Goal: Task Accomplishment & Management: Complete application form

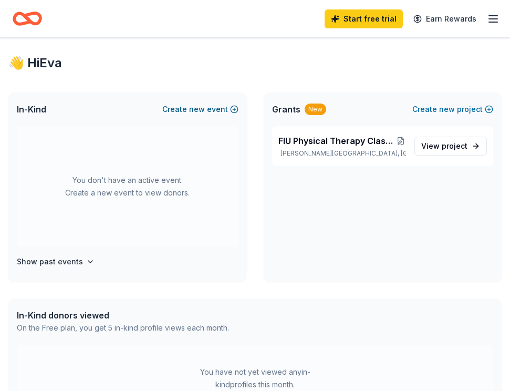
click at [190, 105] on button "Create new event" at bounding box center [200, 109] width 76 height 13
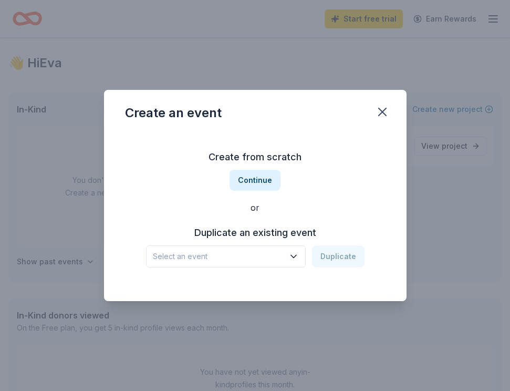
click at [213, 255] on span "Select an event" at bounding box center [218, 256] width 131 height 13
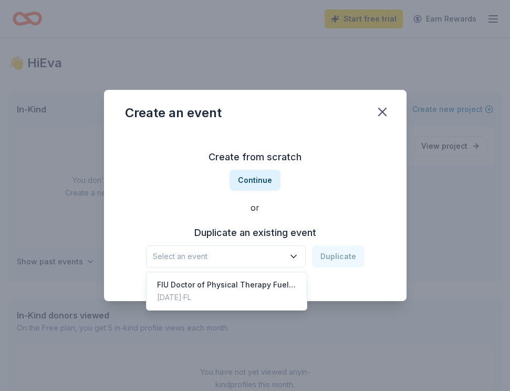
click at [240, 210] on div "Create from scratch Continue or Duplicate an existing event Select an event Dup…" at bounding box center [255, 208] width 261 height 152
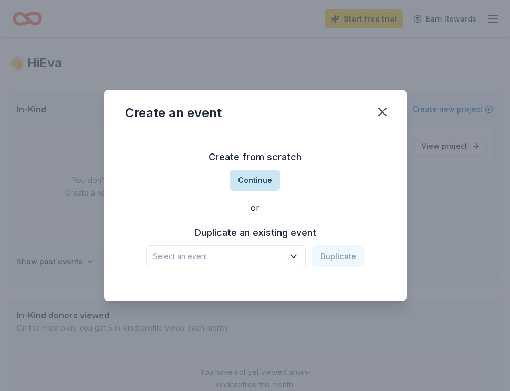
click at [251, 178] on button "Continue" at bounding box center [255, 180] width 51 height 21
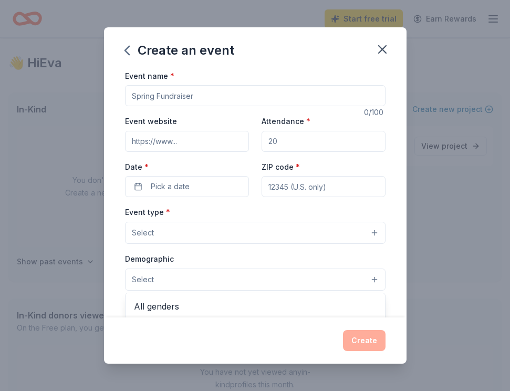
click at [162, 282] on button "Select" at bounding box center [255, 280] width 261 height 22
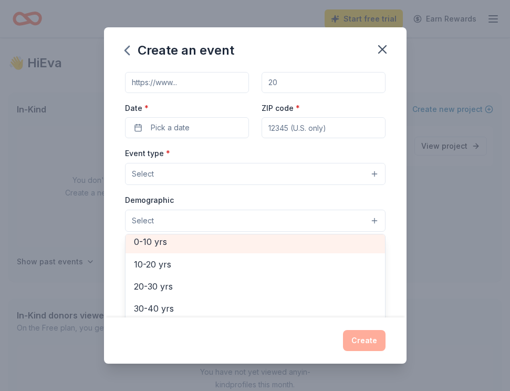
scroll to position [95, 0]
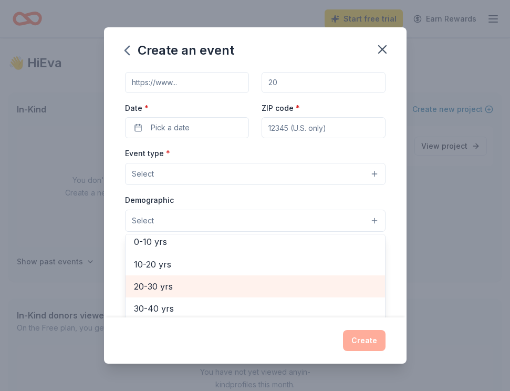
click at [162, 282] on span "20-30 yrs" at bounding box center [255, 287] width 243 height 14
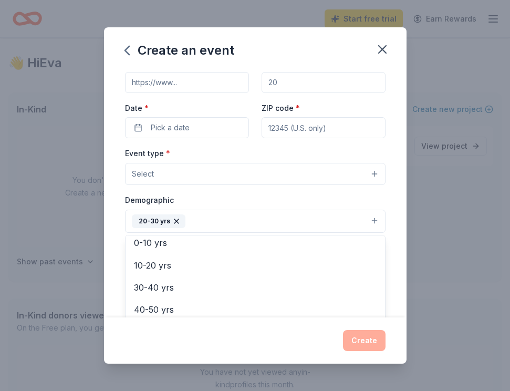
click at [205, 184] on div "Event type * Select Demographic 20-30 yrs All genders Mostly men Mostly women A…" at bounding box center [255, 258] width 261 height 222
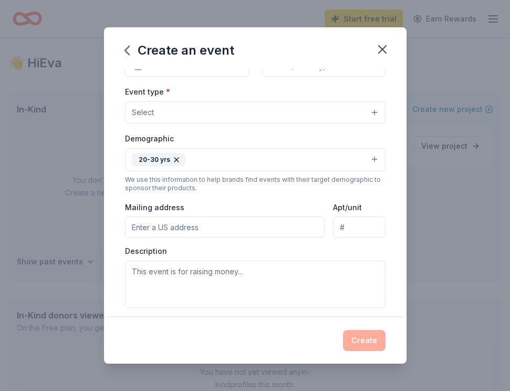
scroll to position [115, 0]
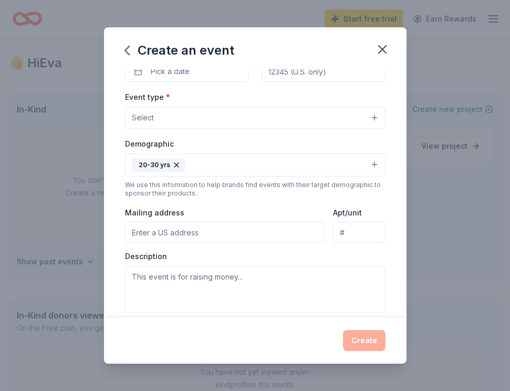
click at [234, 157] on button "20-30 yrs" at bounding box center [255, 164] width 261 height 23
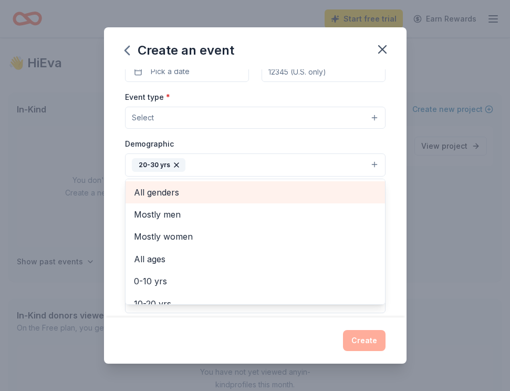
click at [230, 187] on span "All genders" at bounding box center [255, 193] width 243 height 14
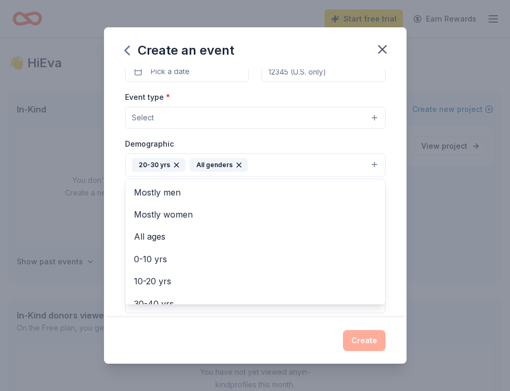
click at [212, 119] on div "Event type * Select Demographic 20-30 yrs All genders Mostly men Mostly women A…" at bounding box center [255, 201] width 261 height 222
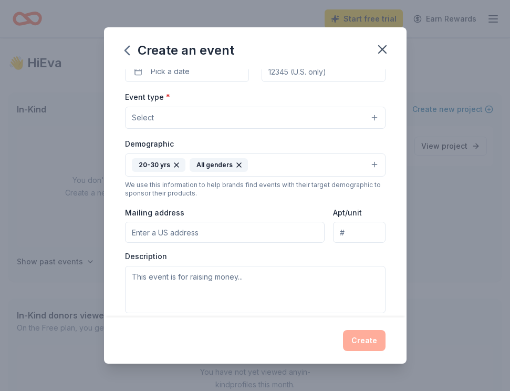
click at [196, 114] on button "Select" at bounding box center [255, 118] width 261 height 22
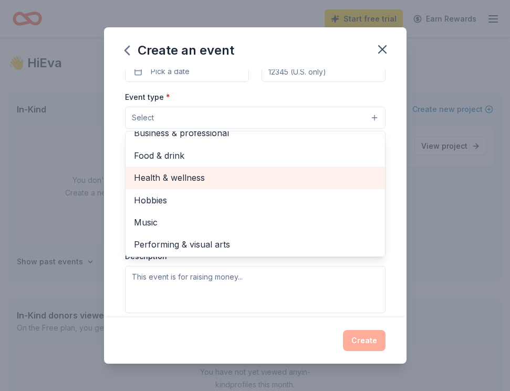
click at [180, 182] on span "Health & wellness" at bounding box center [255, 178] width 243 height 14
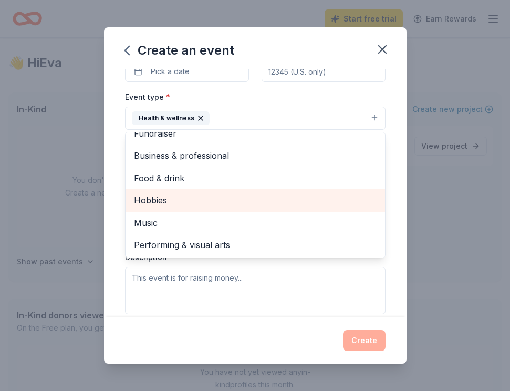
scroll to position [12, 0]
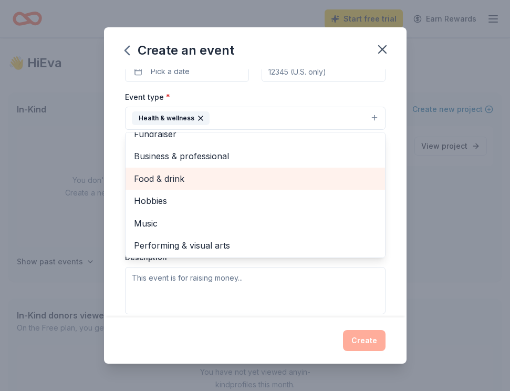
click at [145, 173] on span "Food & drink" at bounding box center [255, 179] width 243 height 14
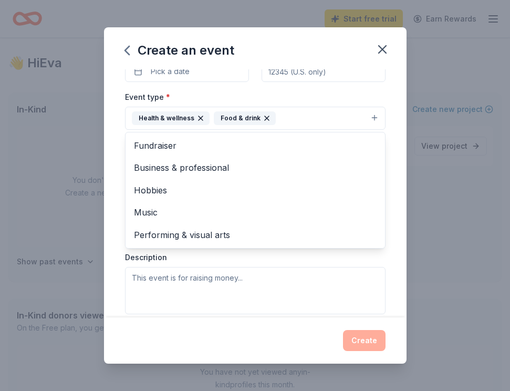
click at [128, 89] on div "Event name * 0 /100 Event website Attendance * Date * Pick a date ZIP code * Ev…" at bounding box center [255, 198] width 261 height 488
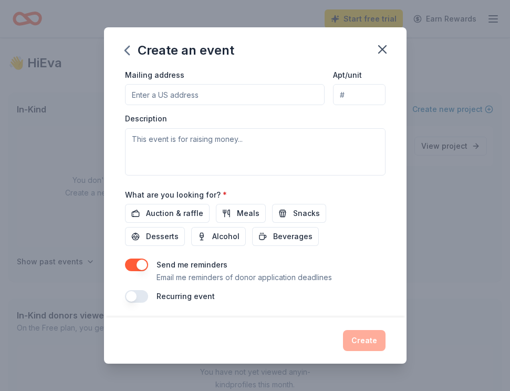
scroll to position [253, 0]
click at [293, 210] on span "Snacks" at bounding box center [306, 214] width 27 height 13
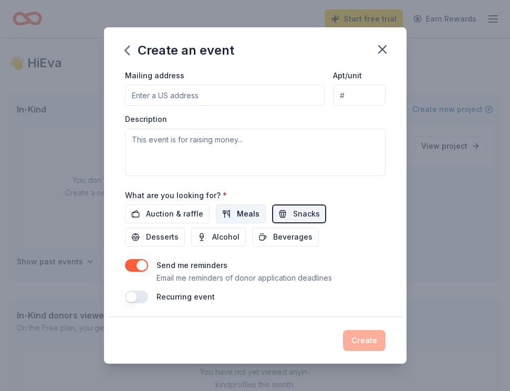
click at [245, 212] on span "Meals" at bounding box center [248, 214] width 23 height 13
click at [273, 233] on span "Beverages" at bounding box center [292, 237] width 39 height 13
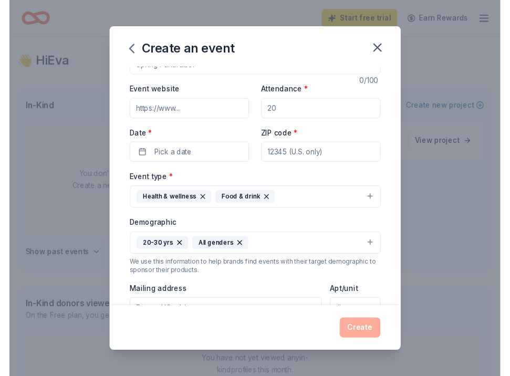
scroll to position [0, 0]
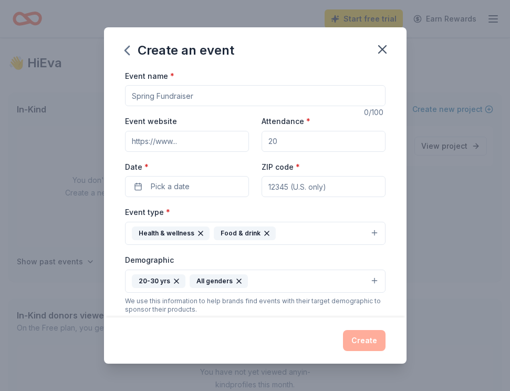
click at [277, 151] on input "Attendance *" at bounding box center [324, 141] width 124 height 21
click at [215, 181] on button "Pick a date" at bounding box center [187, 186] width 124 height 21
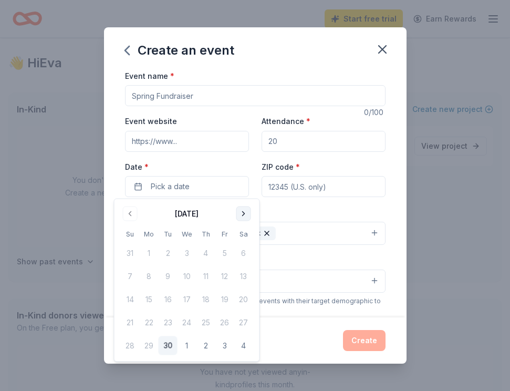
click at [242, 210] on button "Go to next month" at bounding box center [243, 214] width 15 height 15
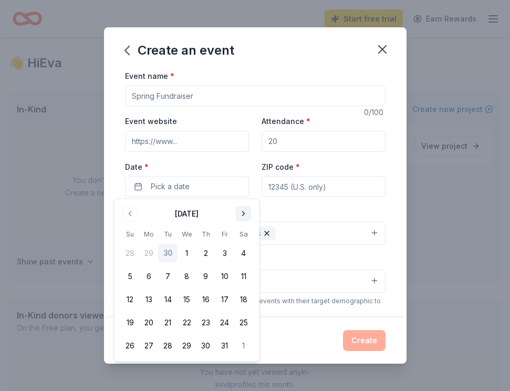
click at [242, 210] on button "Go to next month" at bounding box center [243, 214] width 15 height 15
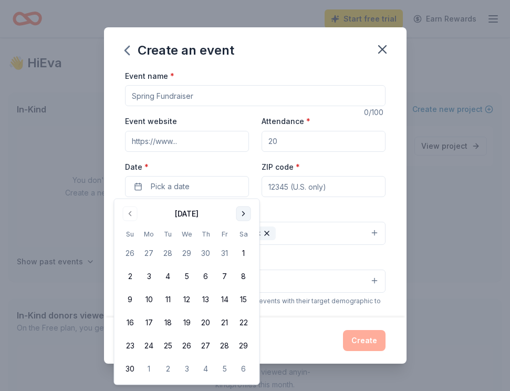
click at [242, 210] on button "Go to next month" at bounding box center [243, 214] width 15 height 15
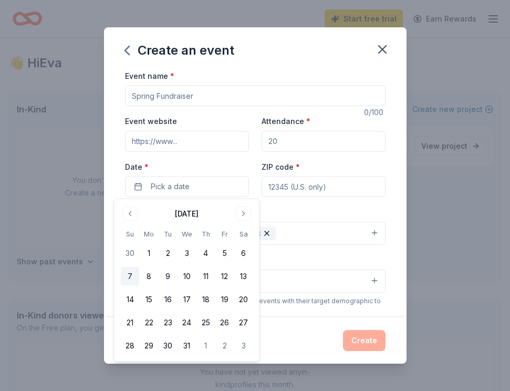
click at [133, 276] on button "7" at bounding box center [130, 276] width 19 height 19
click at [292, 215] on div "Event type * Health & wellness Food & drink" at bounding box center [255, 224] width 261 height 39
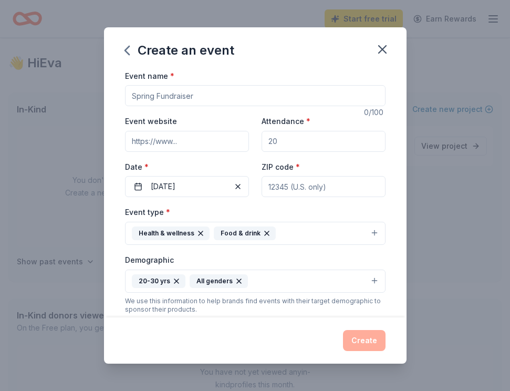
click at [227, 94] on input "Event name *" at bounding box center [255, 95] width 261 height 21
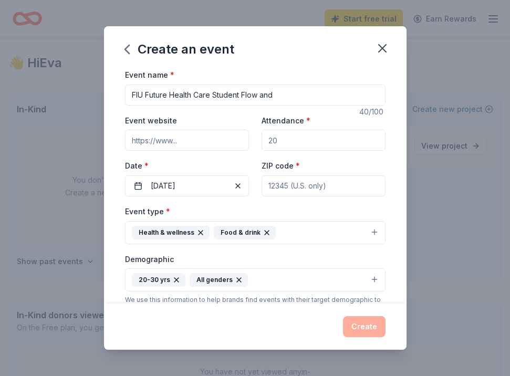
drag, startPoint x: 281, startPoint y: 98, endPoint x: 131, endPoint y: 78, distance: 151.1
click at [131, 78] on div "Event name * FIU Future Health Care Student Flow and" at bounding box center [255, 86] width 261 height 37
type input "Flow and Fuel with FIU Health Care Students"
click at [289, 138] on input "Attendance *" at bounding box center [324, 140] width 124 height 21
type input "75"
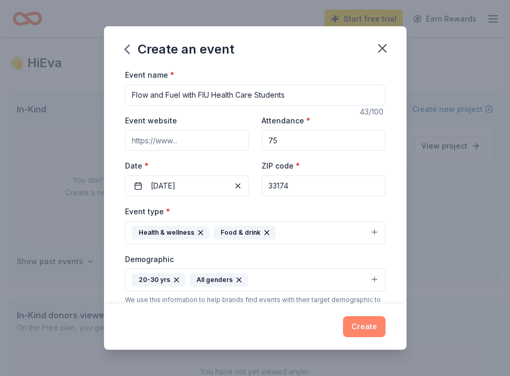
type input "33174"
click at [358, 327] on button "Create" at bounding box center [364, 326] width 43 height 21
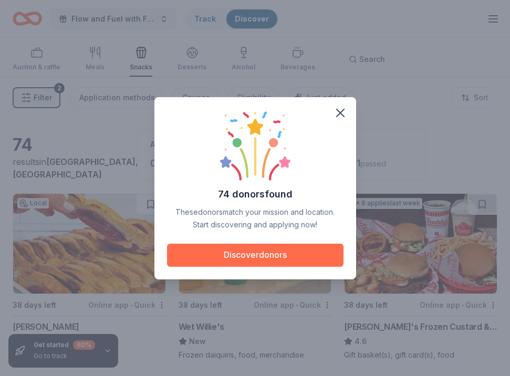
click at [287, 250] on button "Discover donors" at bounding box center [255, 255] width 177 height 23
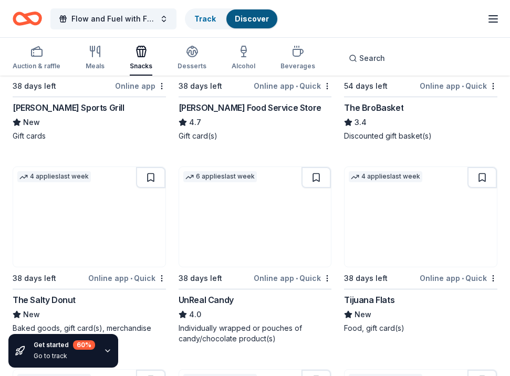
scroll to position [832, 0]
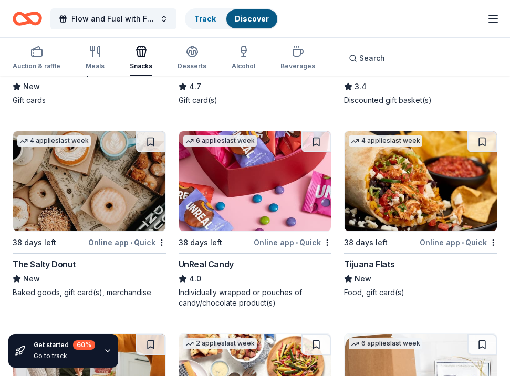
click at [112, 195] on img at bounding box center [89, 181] width 152 height 100
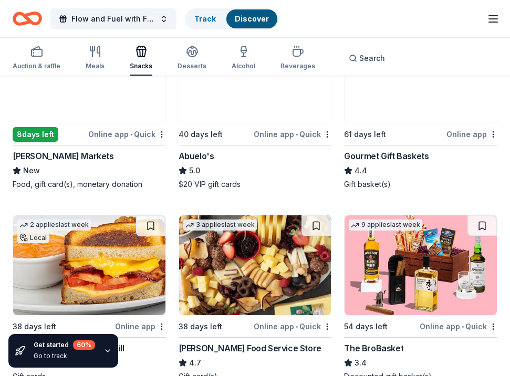
scroll to position [481, 0]
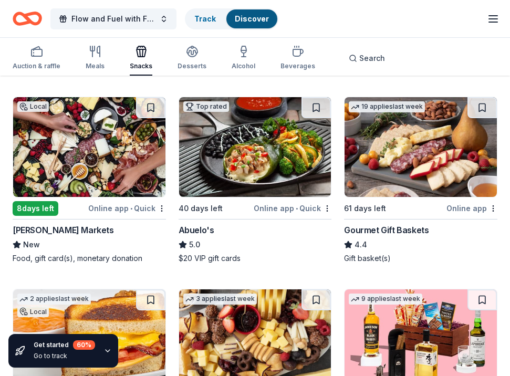
click at [85, 160] on img at bounding box center [89, 147] width 152 height 100
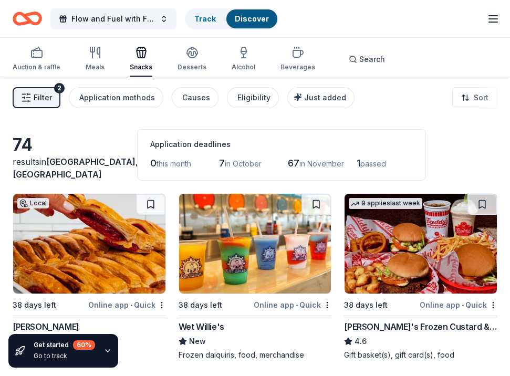
scroll to position [0, 0]
drag, startPoint x: 156, startPoint y: 140, endPoint x: 90, endPoint y: 52, distance: 110.4
click at [90, 52] on icon "button" at bounding box center [92, 49] width 4 height 5
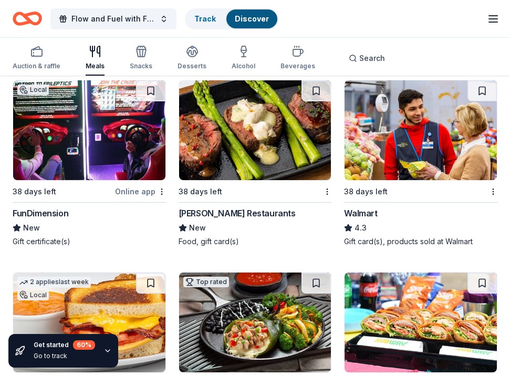
scroll to position [702, 0]
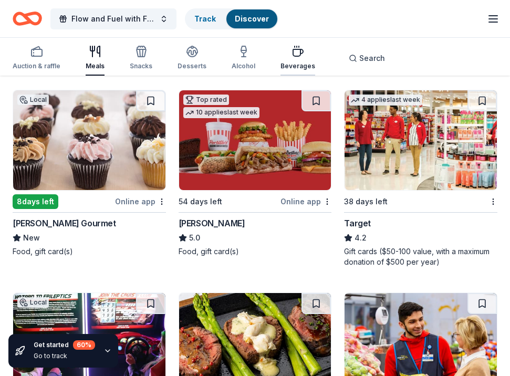
click at [285, 46] on div "button" at bounding box center [298, 51] width 35 height 13
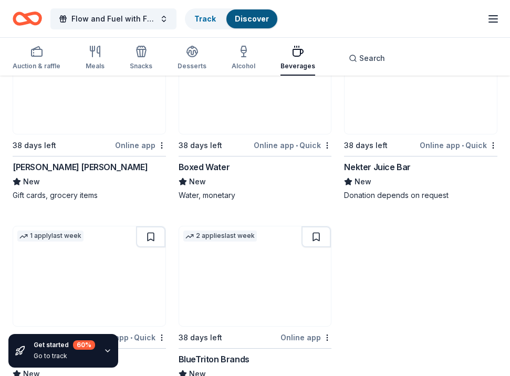
scroll to position [1172, 0]
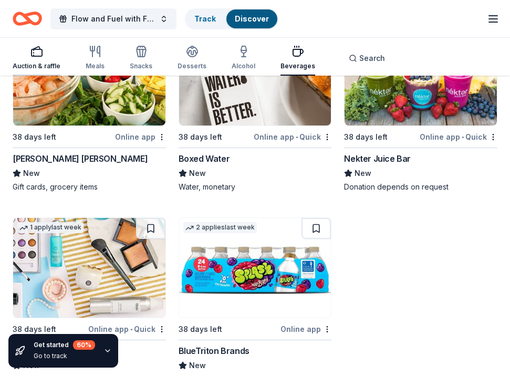
click at [40, 63] on div "Auction & raffle" at bounding box center [37, 66] width 48 height 8
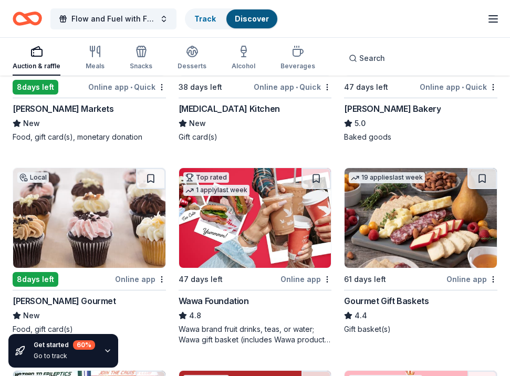
scroll to position [630, 0]
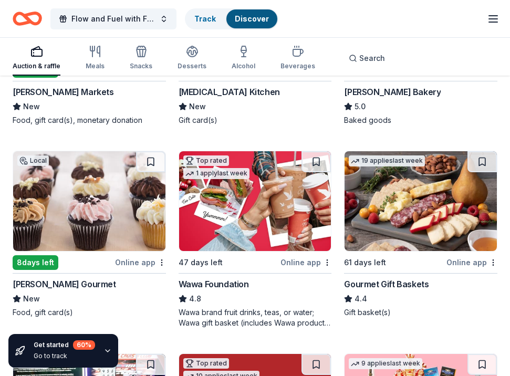
click at [270, 213] on img at bounding box center [255, 201] width 152 height 100
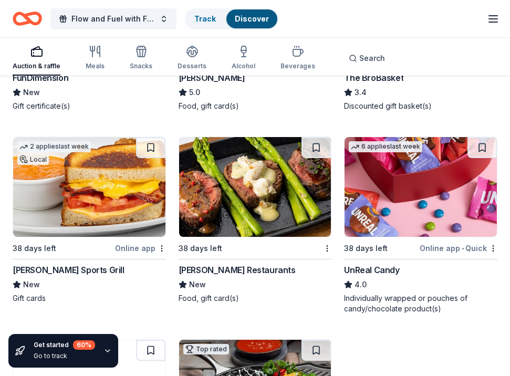
scroll to position [1041, 0]
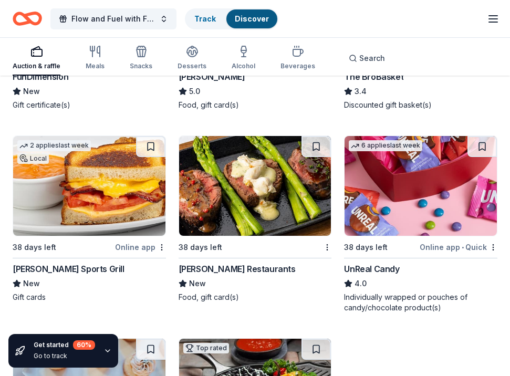
click at [373, 220] on img at bounding box center [421, 186] width 152 height 100
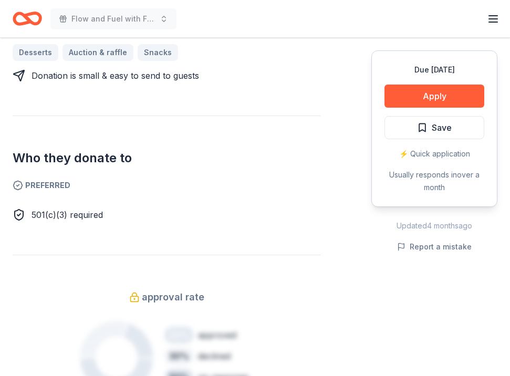
scroll to position [533, 0]
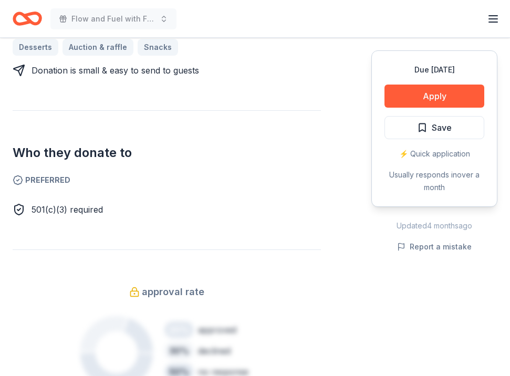
drag, startPoint x: 419, startPoint y: 92, endPoint x: 348, endPoint y: 148, distance: 89.9
click at [348, 143] on div "Donating in CO (Denver); FL (Miami, Orlando, Tampa, West Palm Beach); GA (Atlan…" at bounding box center [255, 119] width 485 height 667
click at [400, 104] on button "Apply" at bounding box center [435, 96] width 100 height 23
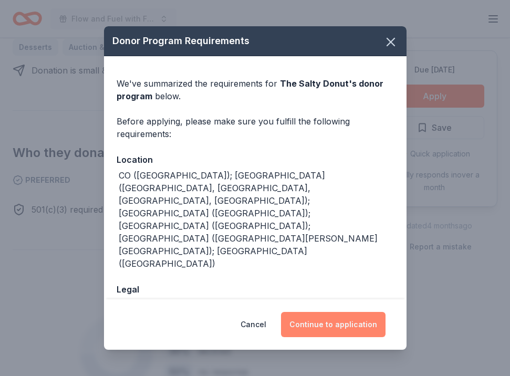
click at [321, 316] on button "Continue to application" at bounding box center [333, 324] width 105 height 25
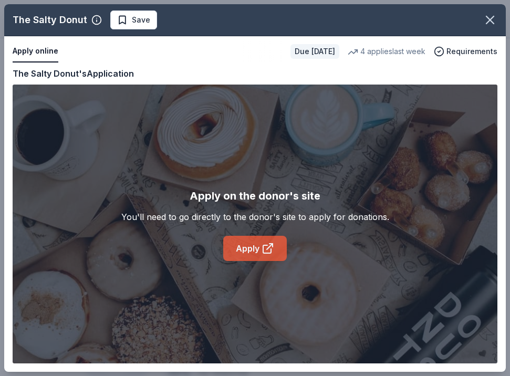
click at [272, 251] on icon at bounding box center [268, 248] width 13 height 13
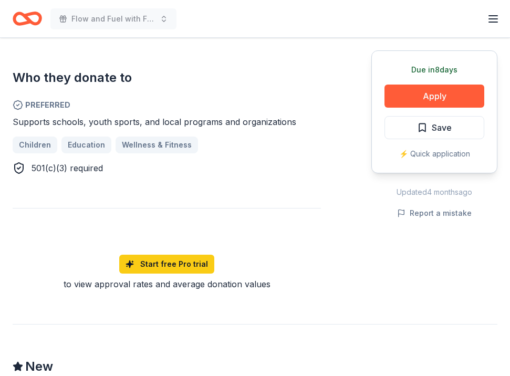
scroll to position [610, 0]
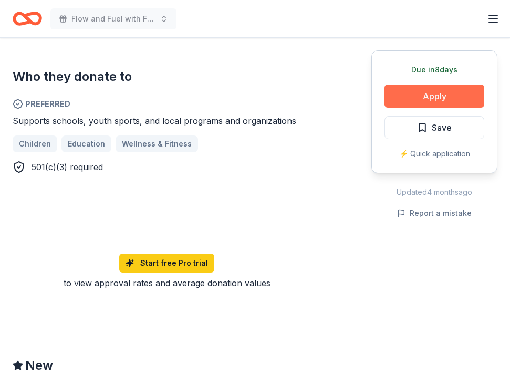
click at [434, 98] on button "Apply" at bounding box center [435, 96] width 100 height 23
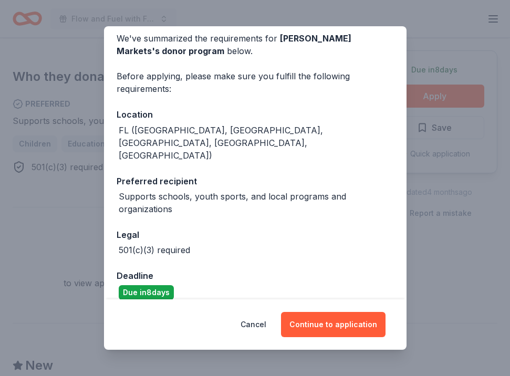
scroll to position [45, 0]
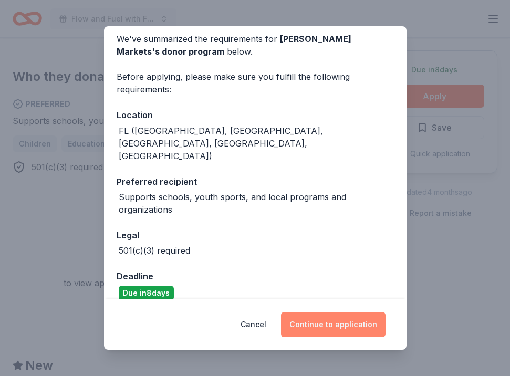
click at [351, 320] on button "Continue to application" at bounding box center [333, 324] width 105 height 25
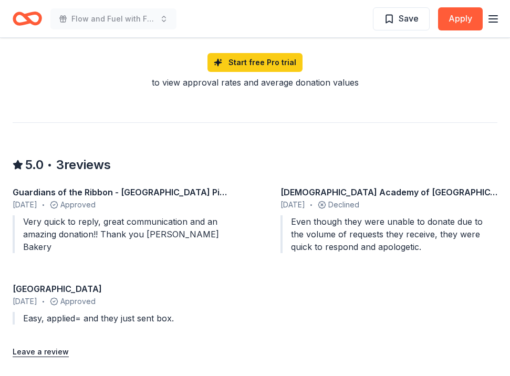
scroll to position [852, 0]
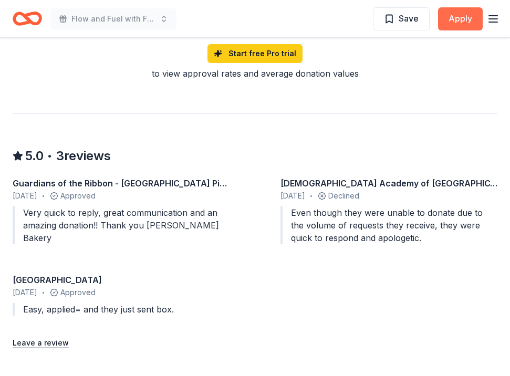
click at [457, 16] on button "Apply" at bounding box center [460, 18] width 45 height 23
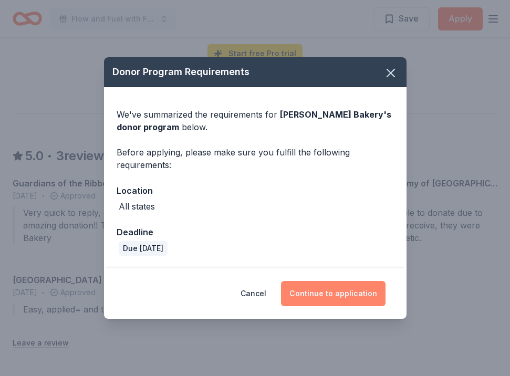
click at [365, 291] on button "Continue to application" at bounding box center [333, 293] width 105 height 25
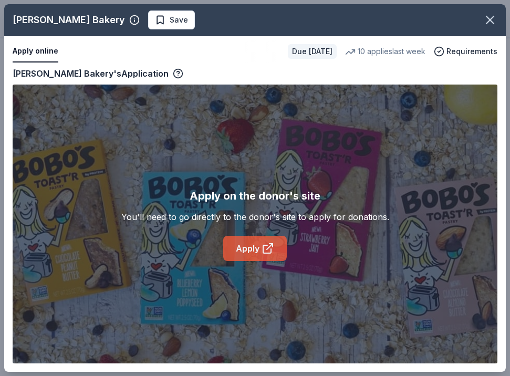
click at [261, 253] on link "Apply" at bounding box center [255, 248] width 64 height 25
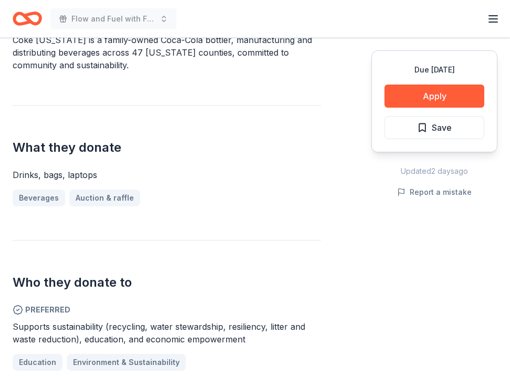
scroll to position [268, 0]
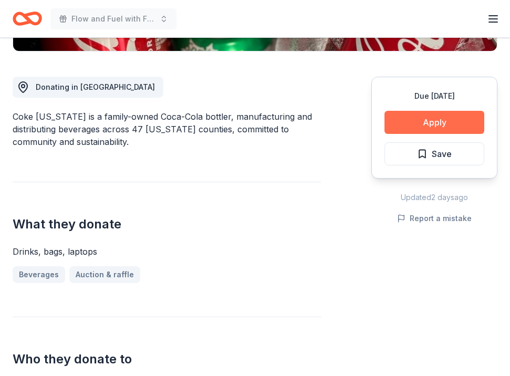
click at [430, 121] on button "Apply" at bounding box center [435, 122] width 100 height 23
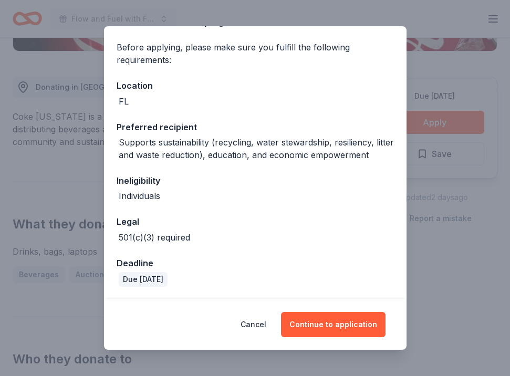
scroll to position [73, 0]
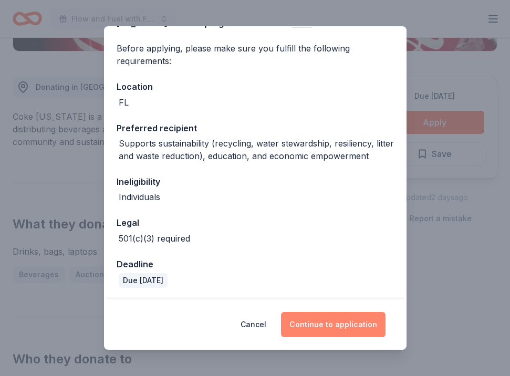
click at [349, 331] on button "Continue to application" at bounding box center [333, 324] width 105 height 25
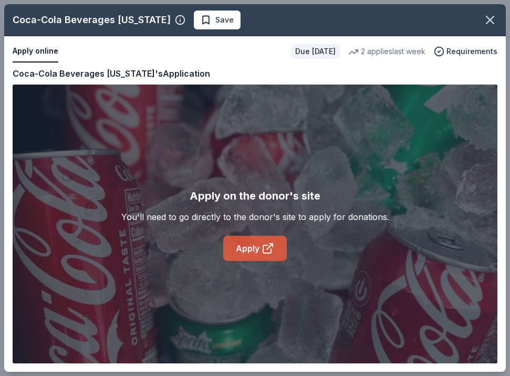
click at [280, 253] on link "Apply" at bounding box center [255, 248] width 64 height 25
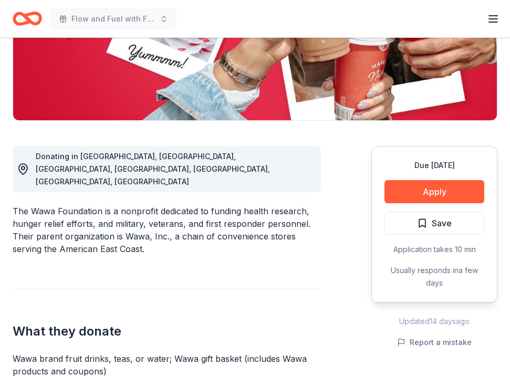
scroll to position [162, 0]
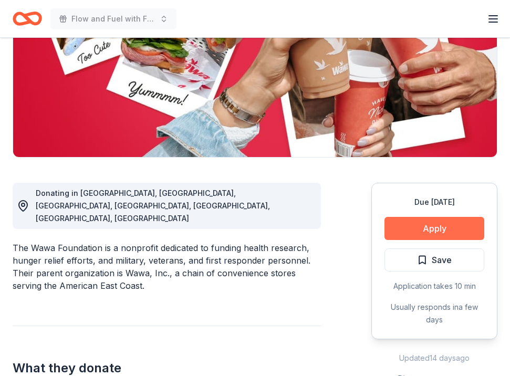
click at [413, 220] on button "Apply" at bounding box center [435, 228] width 100 height 23
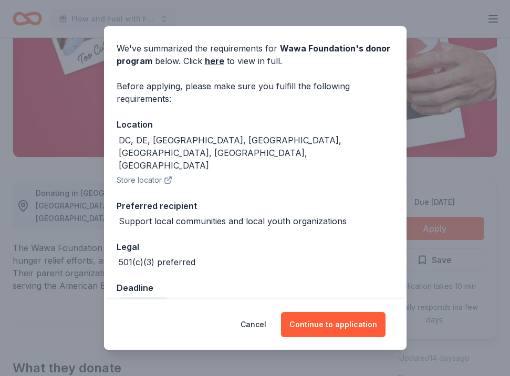
scroll to position [34, 0]
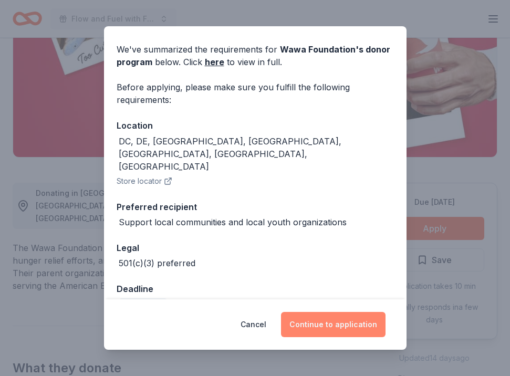
click at [318, 325] on button "Continue to application" at bounding box center [333, 324] width 105 height 25
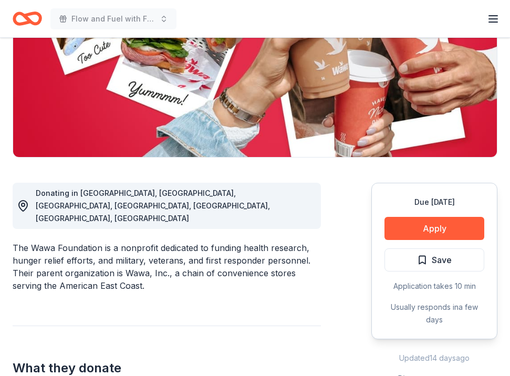
scroll to position [0, 0]
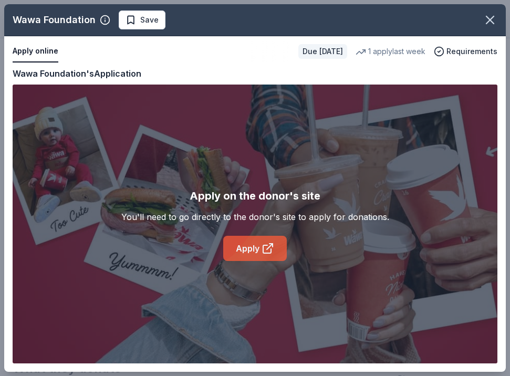
click at [264, 253] on icon at bounding box center [267, 249] width 8 height 8
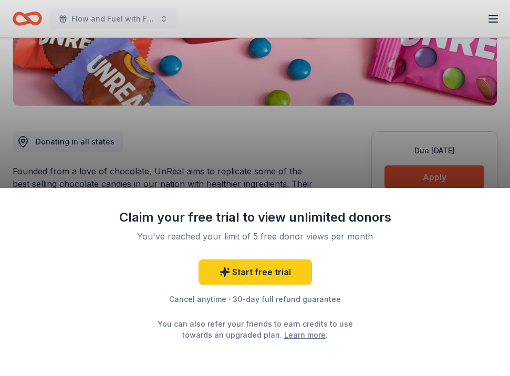
scroll to position [213, 0]
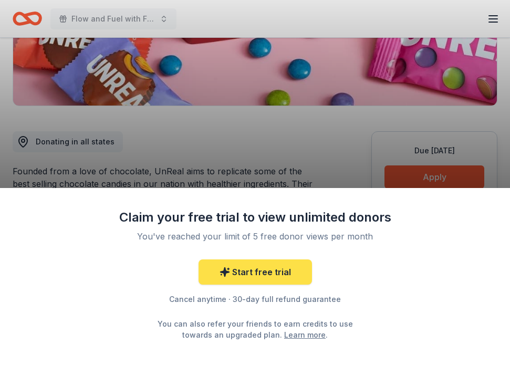
click at [280, 266] on link "Start free trial" at bounding box center [256, 272] width 114 height 25
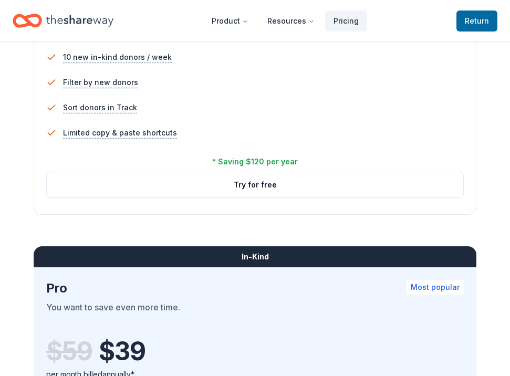
scroll to position [766, 0]
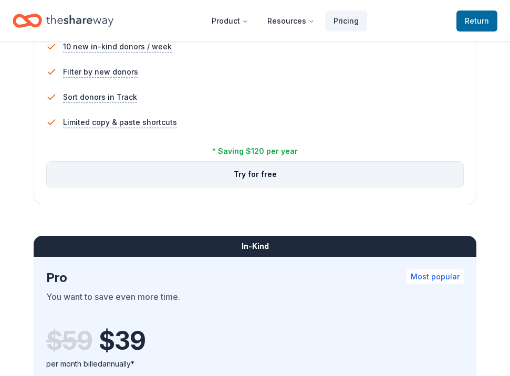
click at [280, 177] on button "Try for free" at bounding box center [255, 174] width 417 height 25
